Goal: Find specific page/section: Find specific page/section

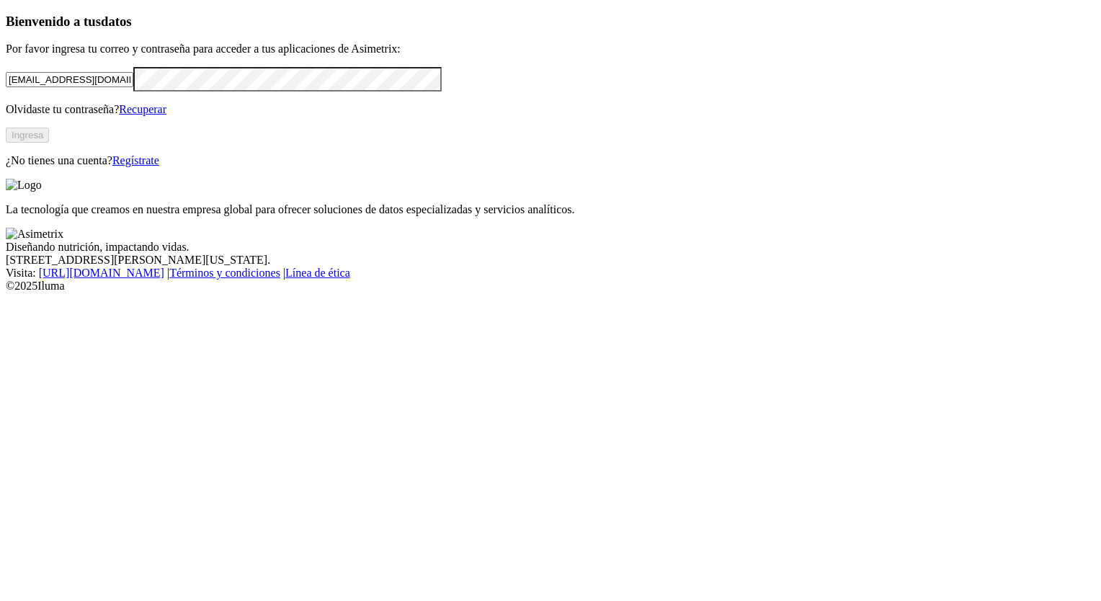
type input "[EMAIL_ADDRESS][DOMAIN_NAME]"
click at [49, 143] on button "Ingresa" at bounding box center [27, 135] width 43 height 15
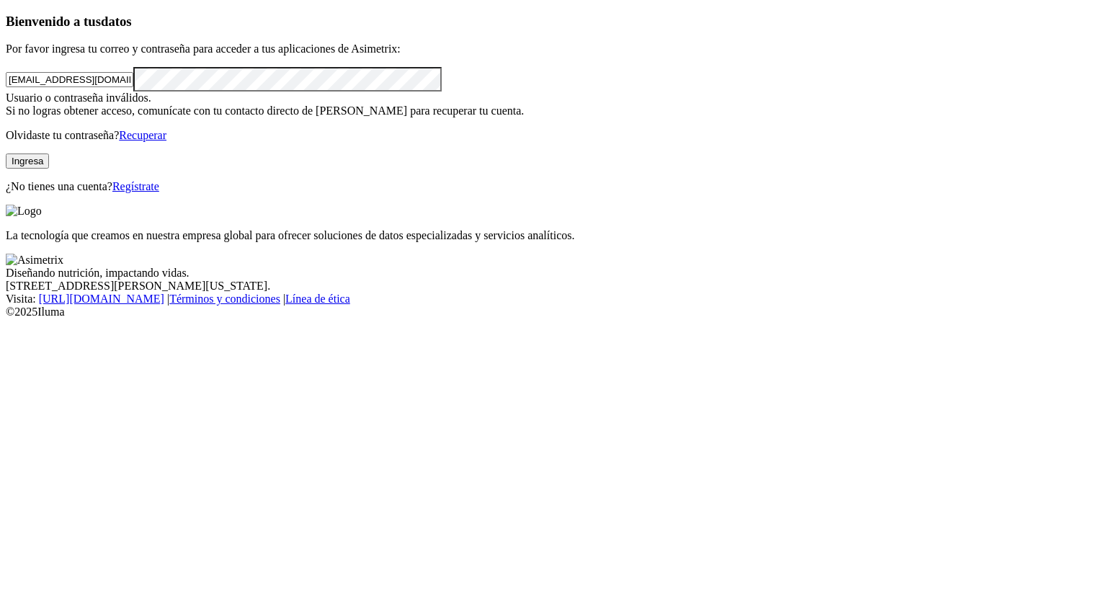
click at [49, 169] on button "Ingresa" at bounding box center [27, 160] width 43 height 15
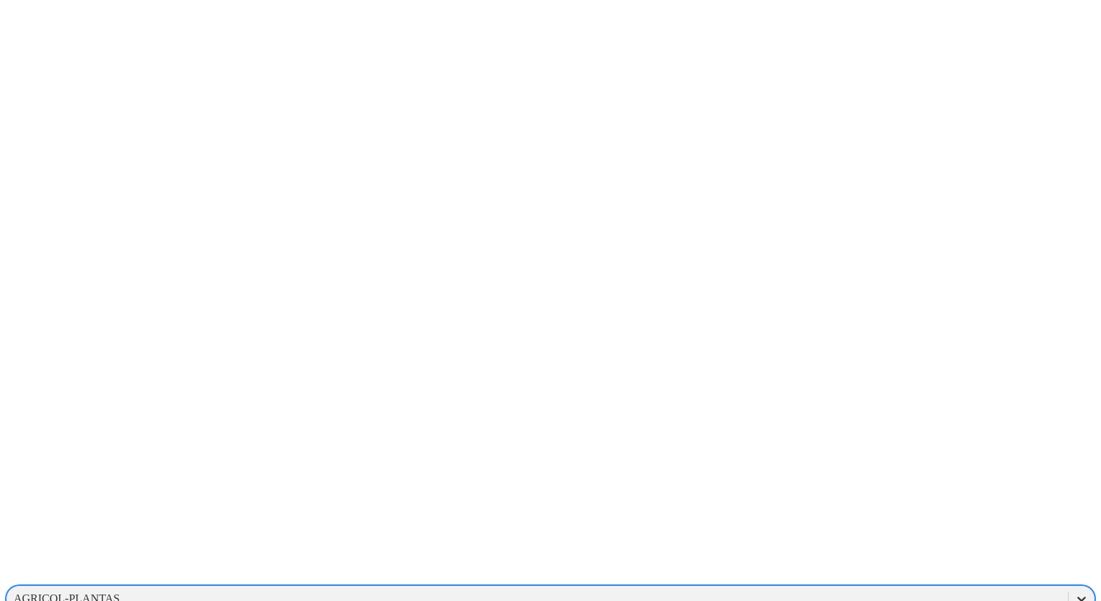
click at [1074, 592] on icon at bounding box center [1081, 599] width 14 height 14
